Goal: Task Accomplishment & Management: Use online tool/utility

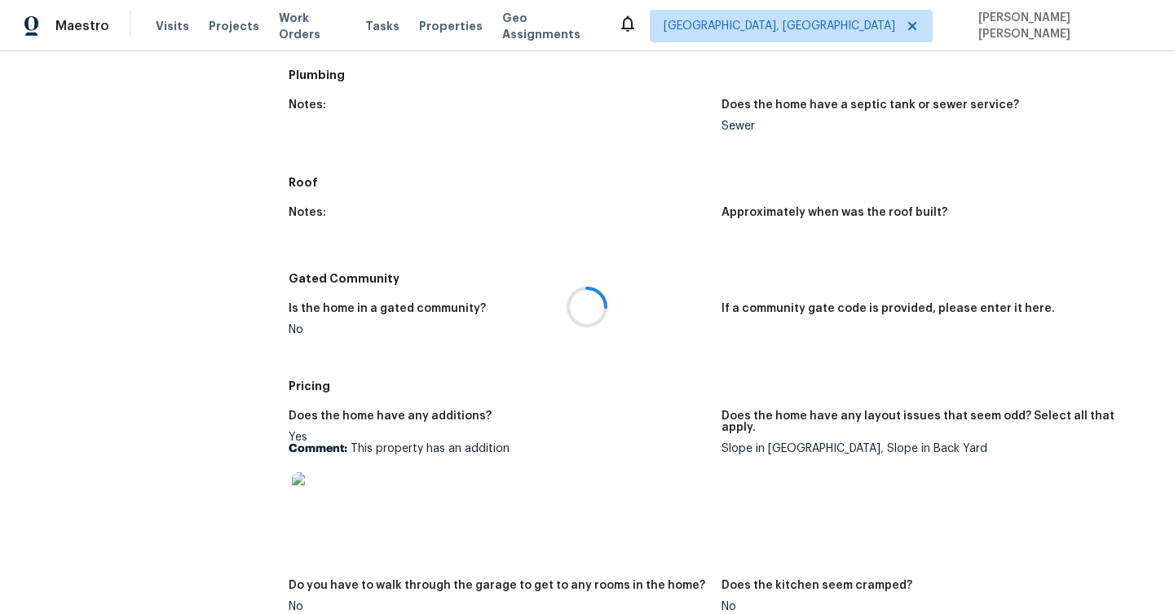
scroll to position [1383, 0]
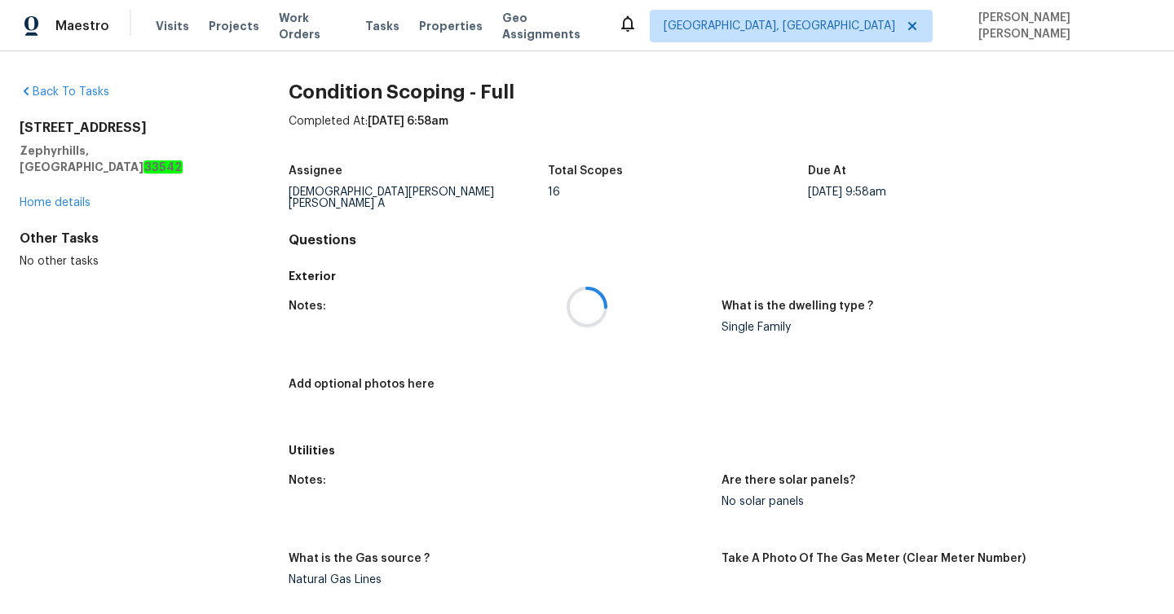
scroll to position [1475, 0]
